Goal: Information Seeking & Learning: Find specific fact

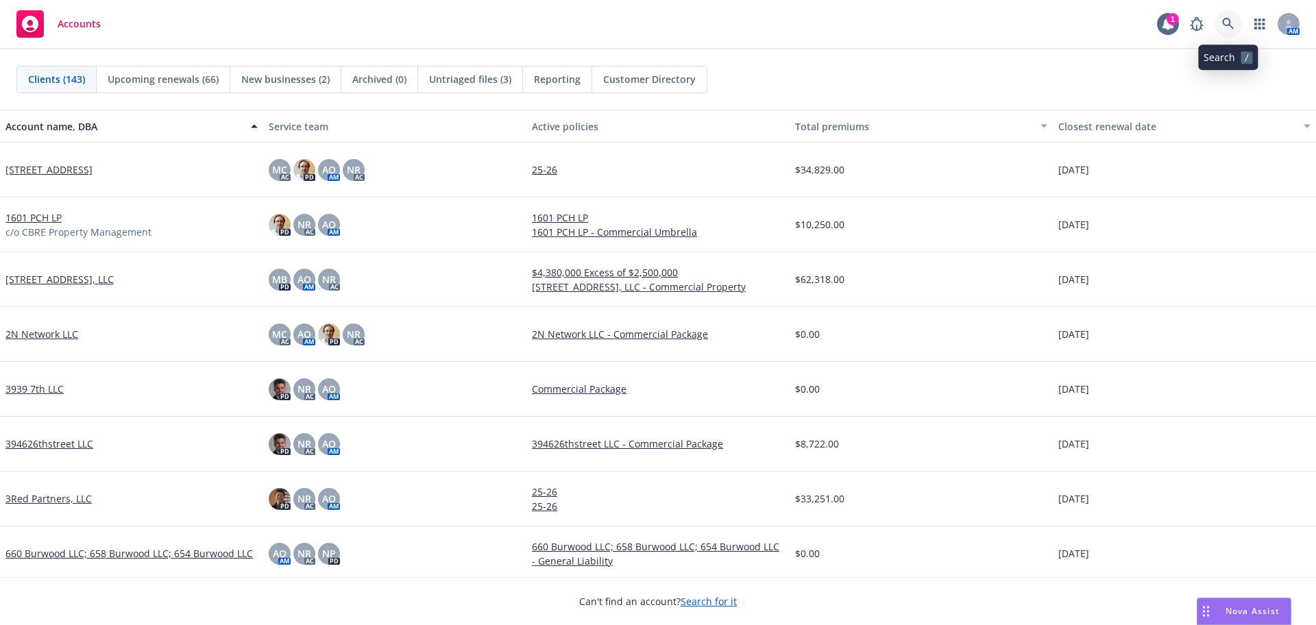
click at [1225, 25] on icon at bounding box center [1228, 24] width 12 height 12
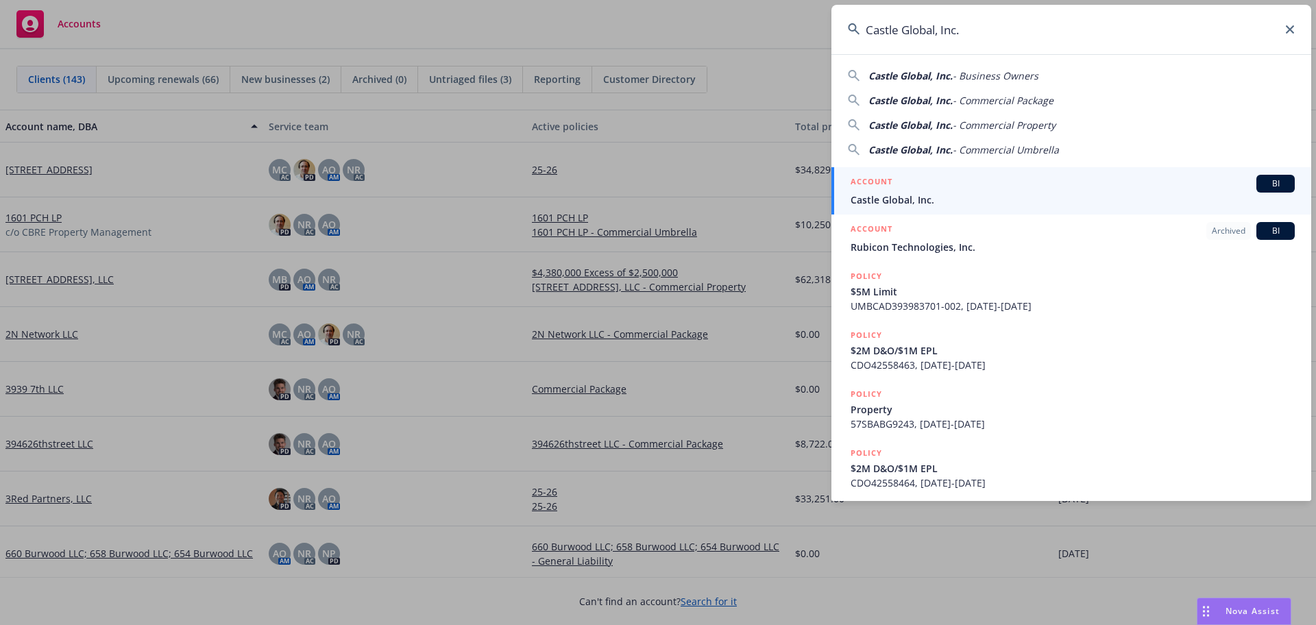
type input "Castle Global, Inc."
click at [947, 193] on span "Castle Global, Inc." at bounding box center [1072, 200] width 444 height 14
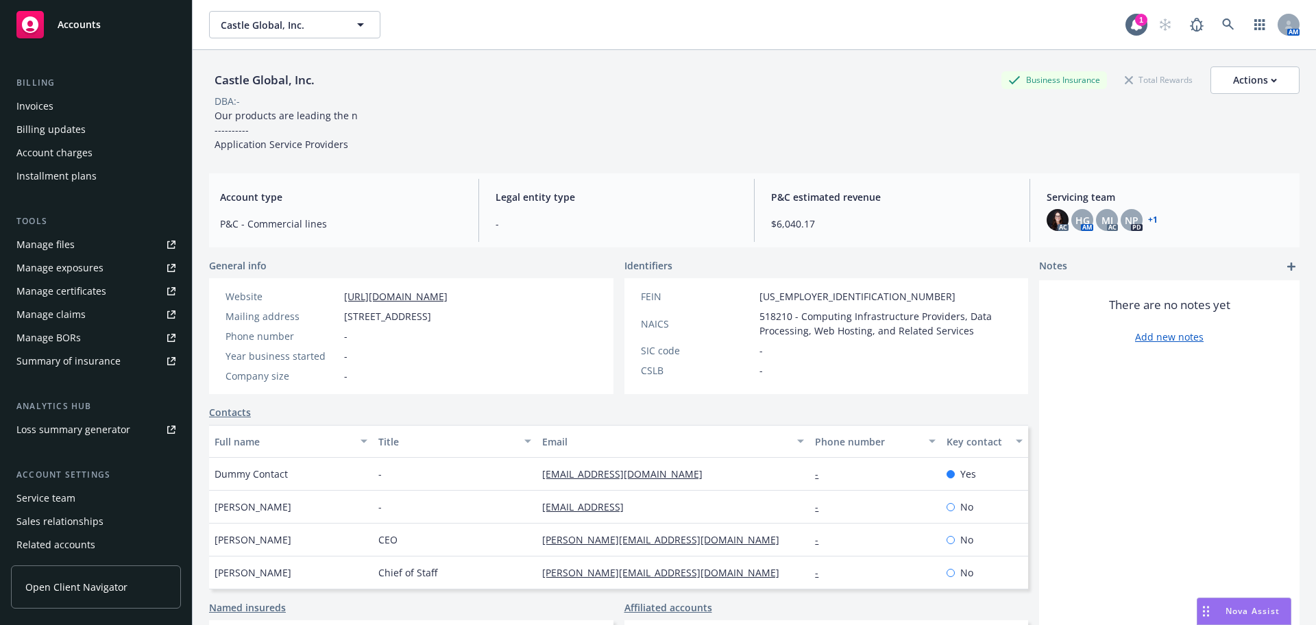
scroll to position [268, 0]
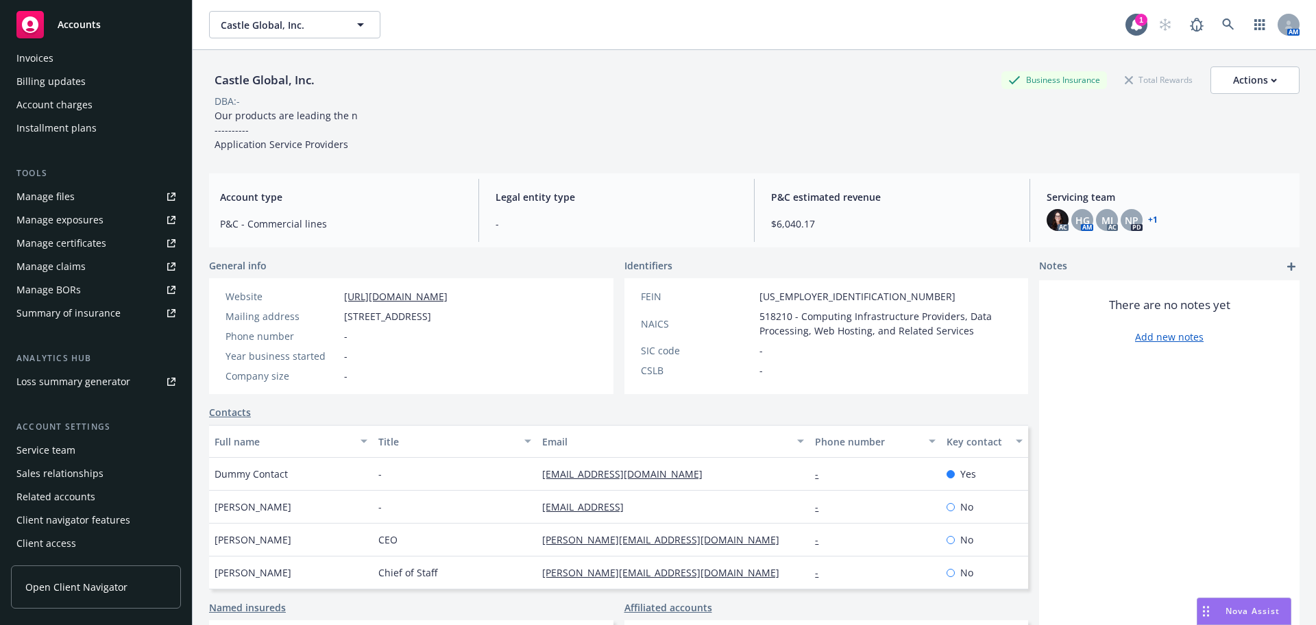
click at [64, 448] on div "Service team" at bounding box center [45, 450] width 59 height 22
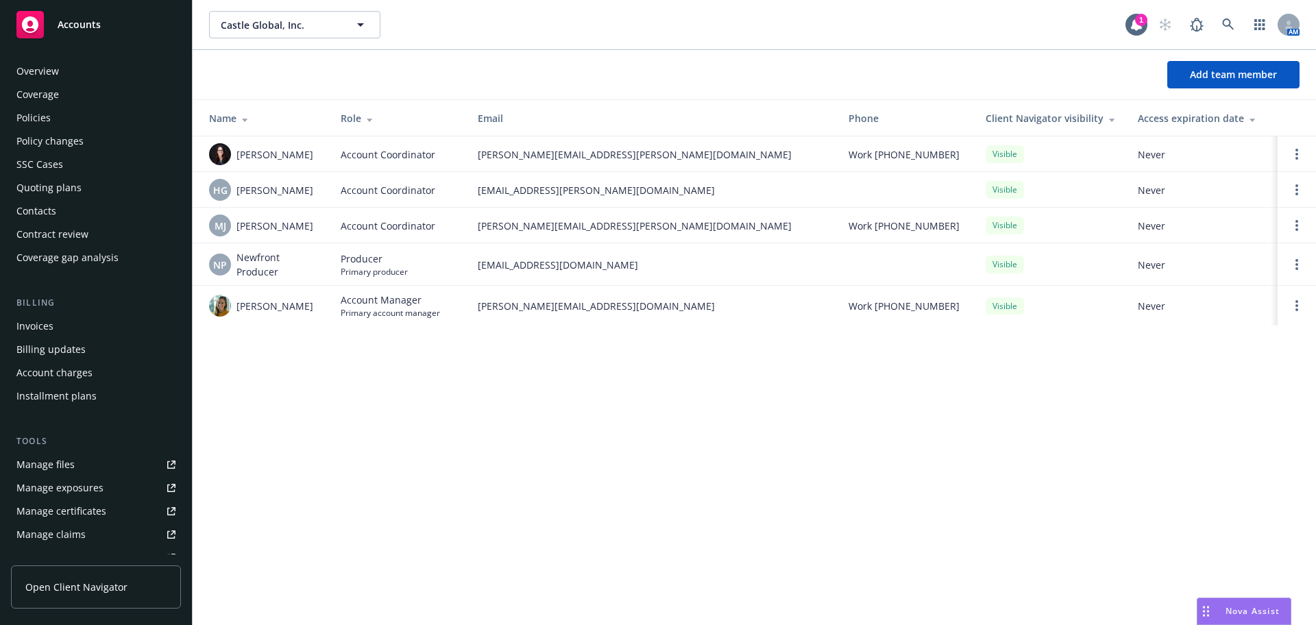
click at [54, 112] on div "Policies" at bounding box center [95, 118] width 159 height 22
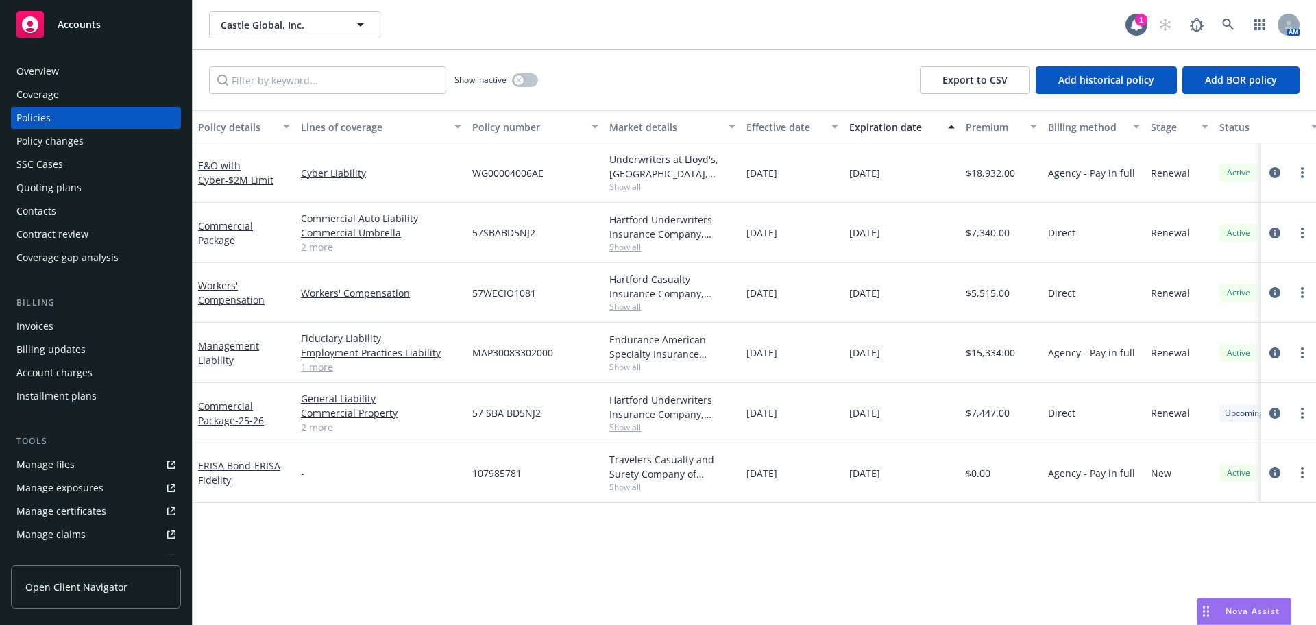
click at [323, 246] on link "2 more" at bounding box center [381, 247] width 160 height 14
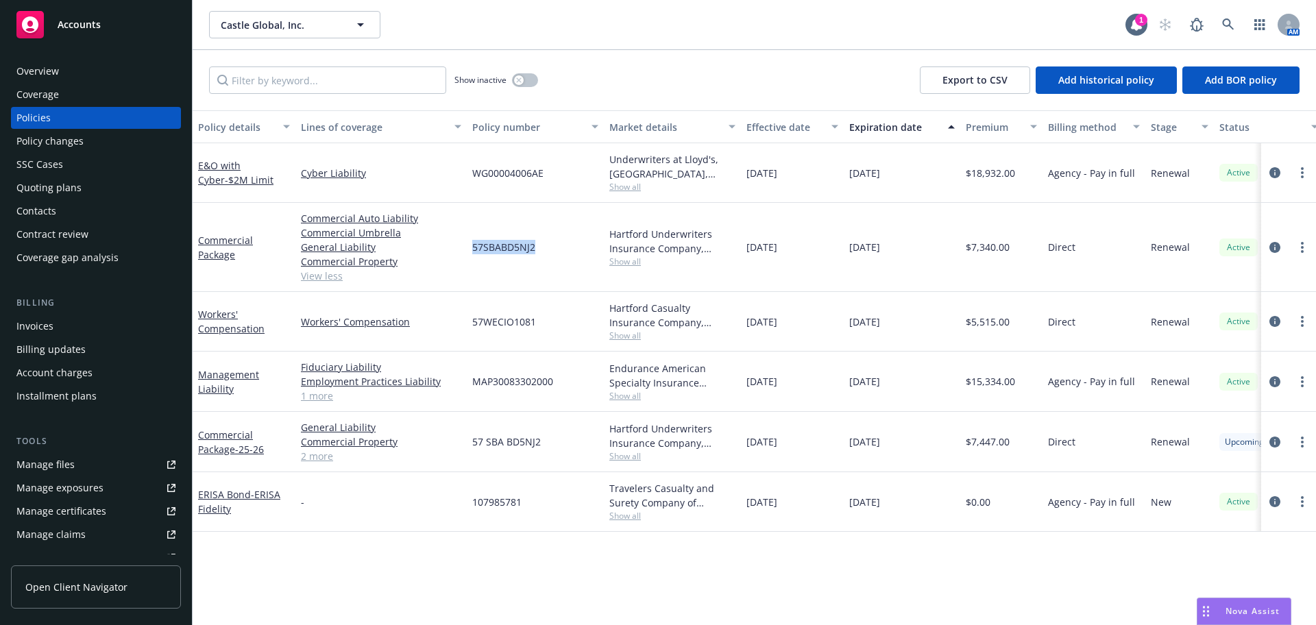
drag, startPoint x: 547, startPoint y: 245, endPoint x: 470, endPoint y: 247, distance: 76.8
click at [470, 247] on div "57SBABD5NJ2" at bounding box center [535, 247] width 137 height 89
copy span "57SBABD5NJ2"
drag, startPoint x: 1085, startPoint y: 331, endPoint x: 121, endPoint y: 4, distance: 1017.5
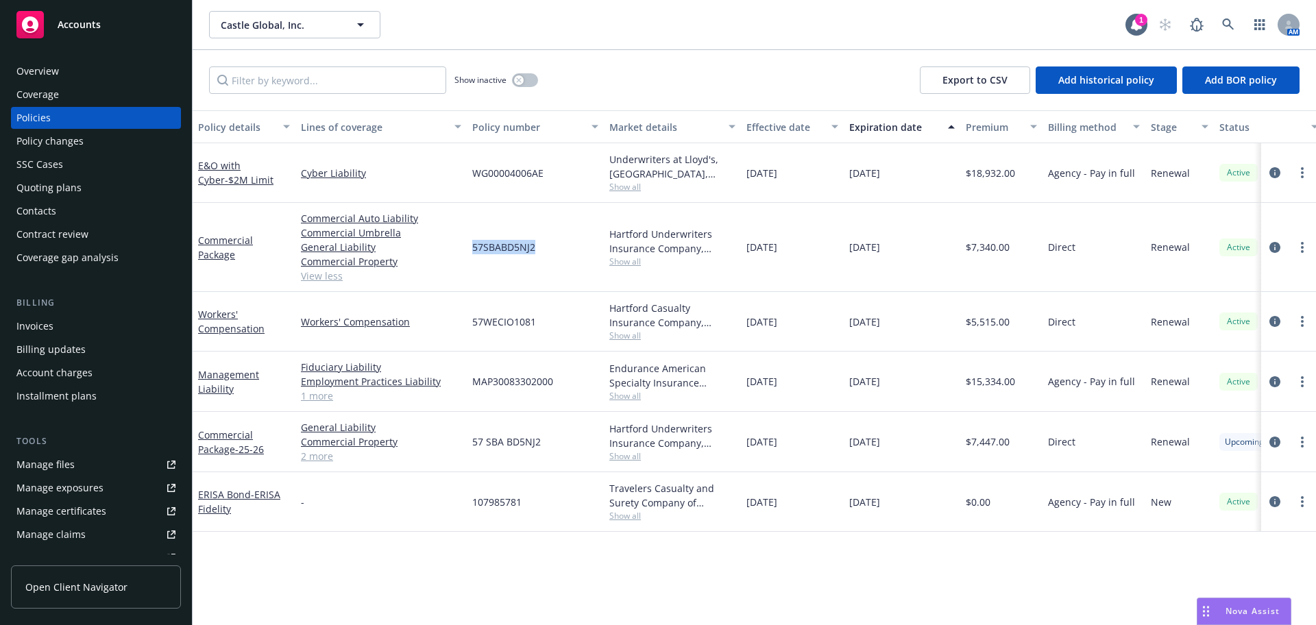
click at [121, 4] on div "Accounts Overview Coverage Policies Policy changes SSC Cases Quoting plans Cont…" at bounding box center [658, 312] width 1316 height 625
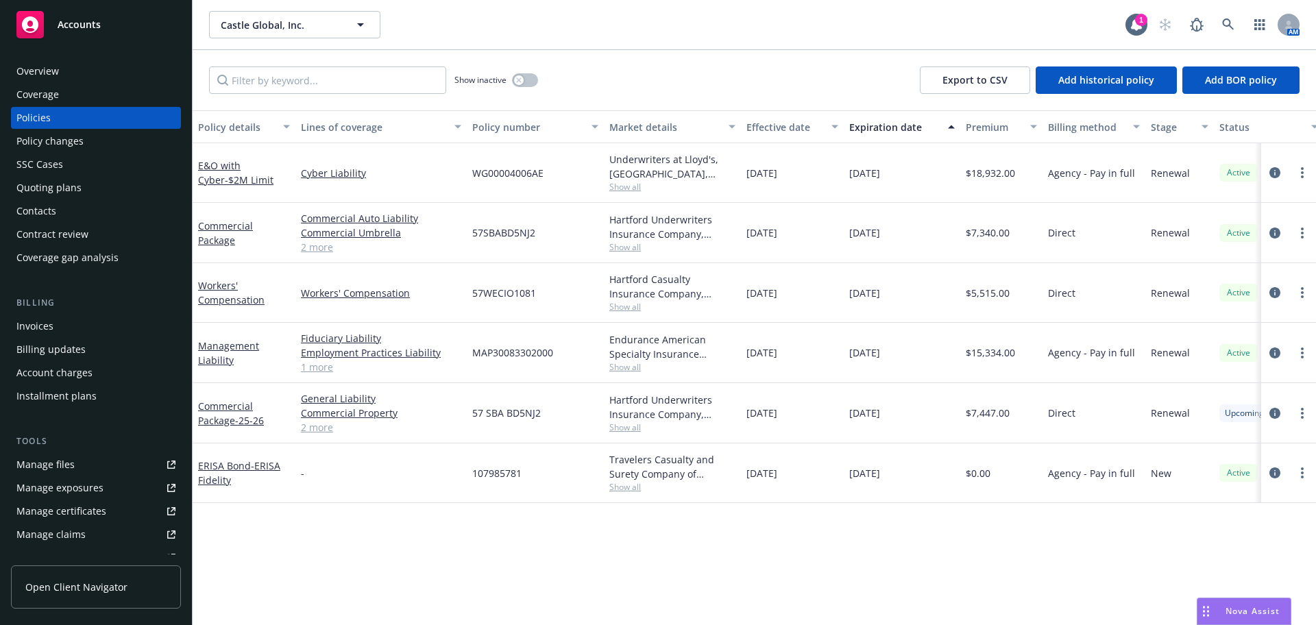
click at [347, 528] on div "Policy details Lines of coverage Policy number Market details Effective date Ex…" at bounding box center [754, 367] width 1123 height 515
drag, startPoint x: 318, startPoint y: 365, endPoint x: 328, endPoint y: 369, distance: 10.4
click at [319, 365] on link "1 more" at bounding box center [381, 367] width 160 height 14
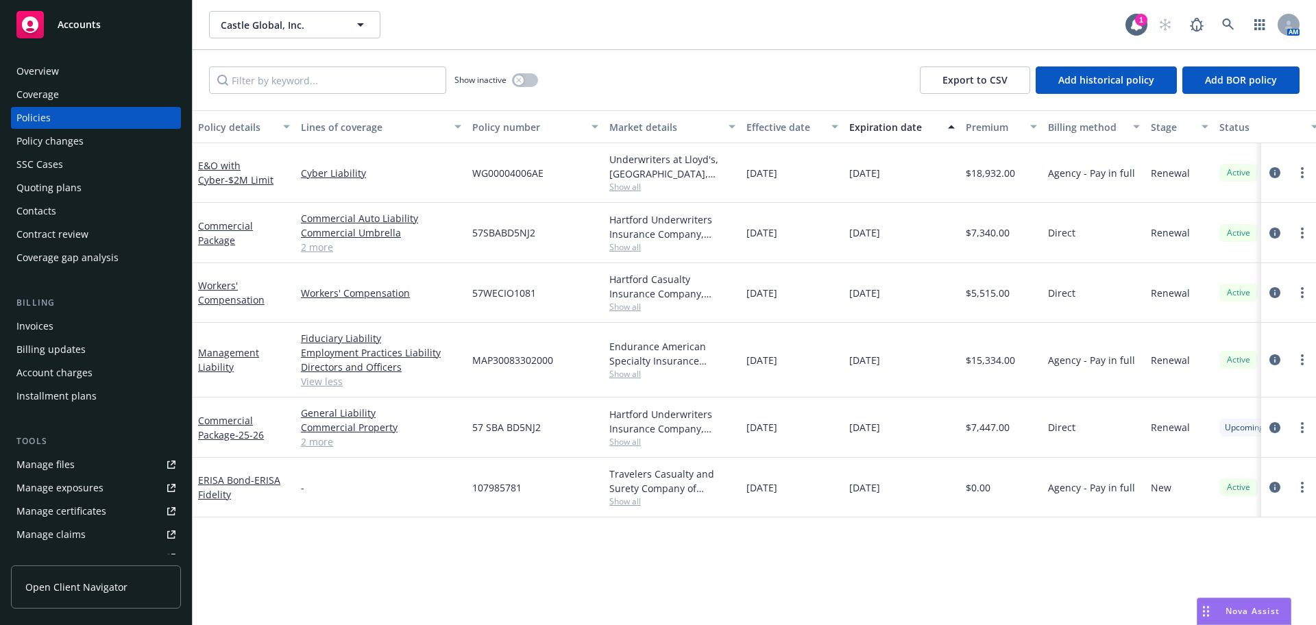
click at [322, 439] on link "2 more" at bounding box center [381, 441] width 160 height 14
